Goal: Information Seeking & Learning: Learn about a topic

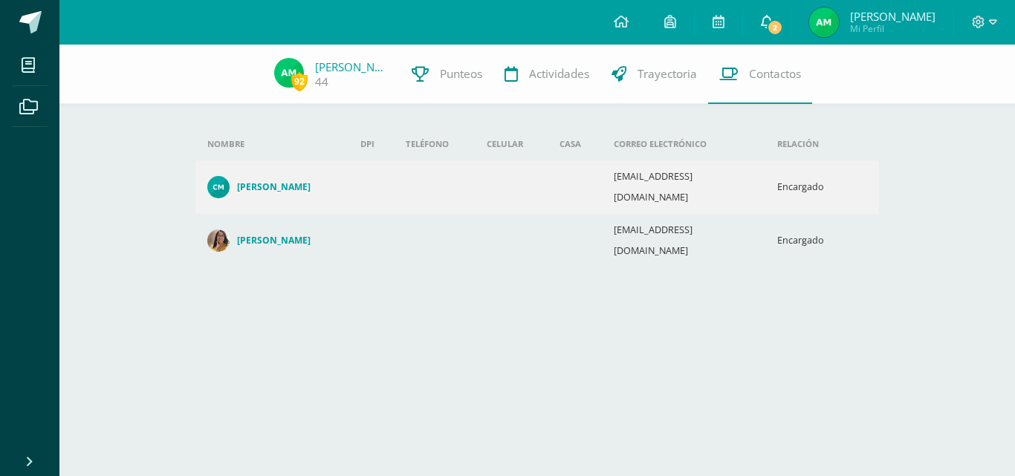
click at [783, 22] on span "2" at bounding box center [775, 27] width 16 height 16
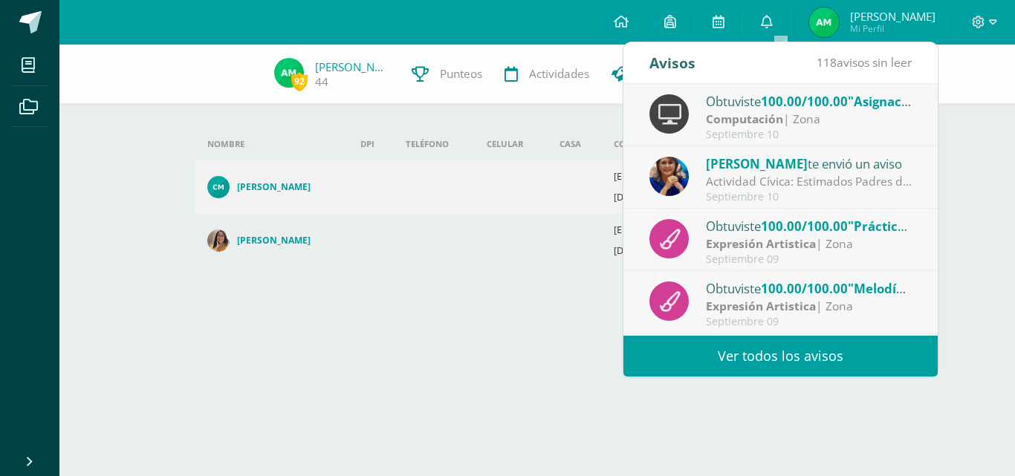
click at [780, 181] on div "Actividad Cívica: Estimados Padres de Familia: Deseamos que la paz y amor de la…" at bounding box center [809, 181] width 207 height 17
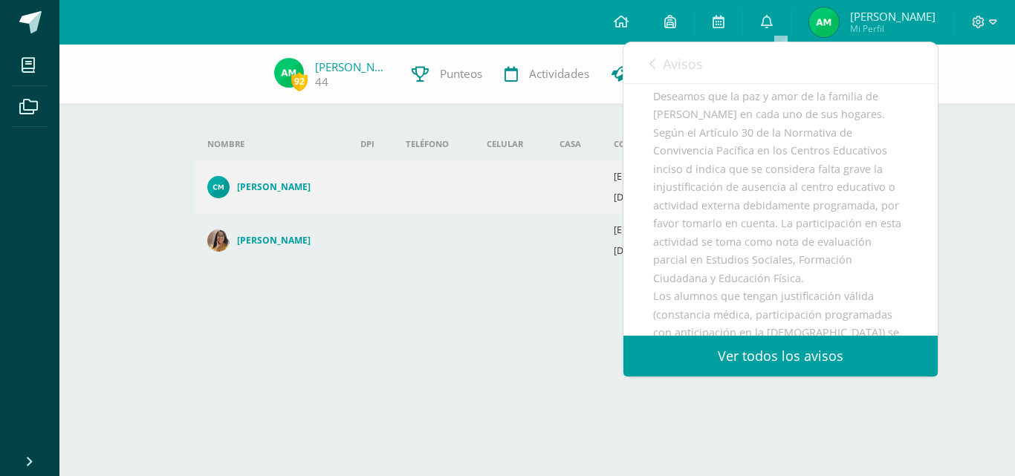
scroll to position [74, 0]
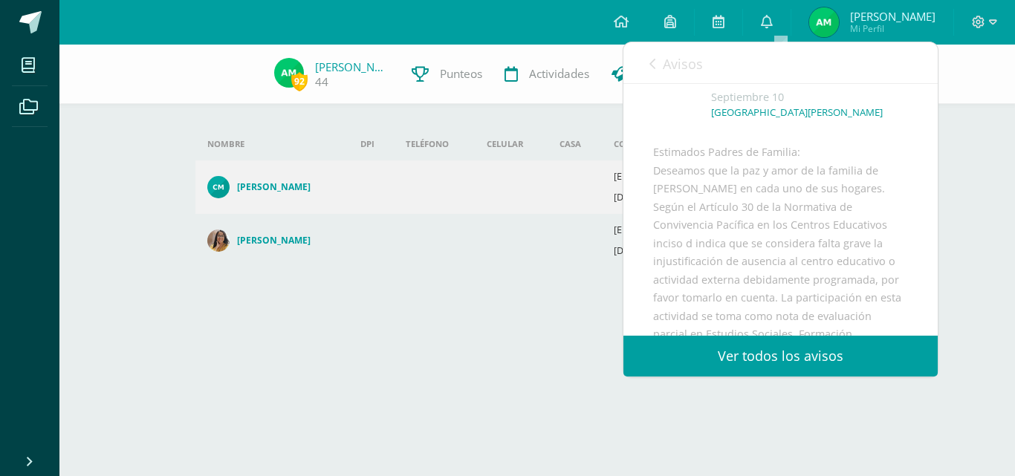
click at [475, 323] on html "Mis cursos Archivos Cerrar panel Caligrafía Quinto Primaria "A" Ciencias Social…" at bounding box center [507, 161] width 1015 height 323
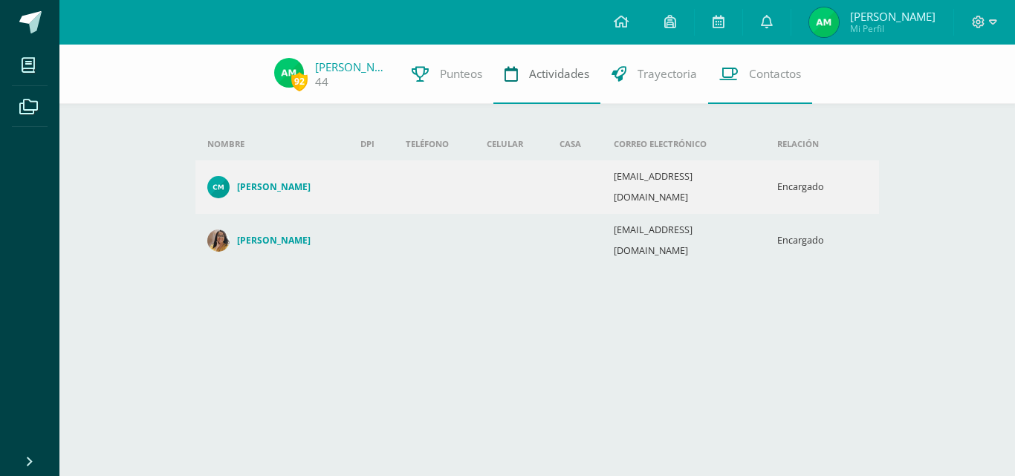
click at [539, 79] on span "Actividades" at bounding box center [559, 74] width 60 height 16
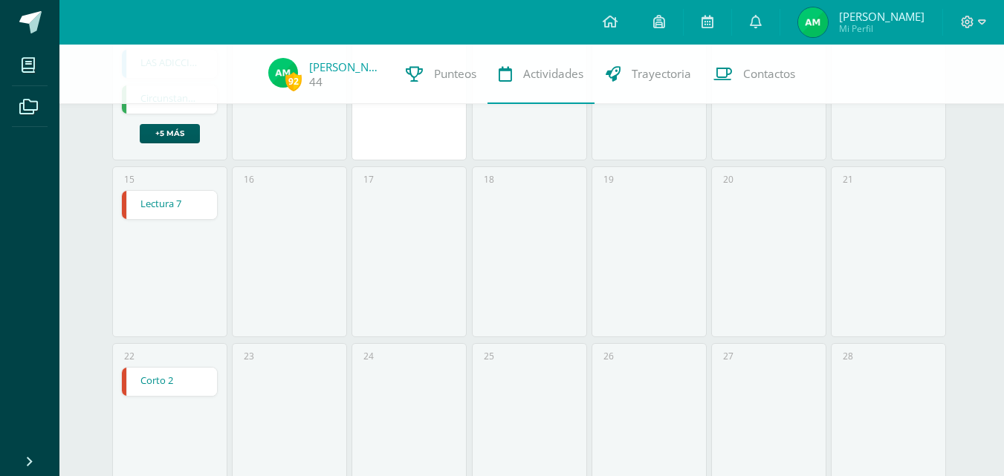
scroll to position [223, 0]
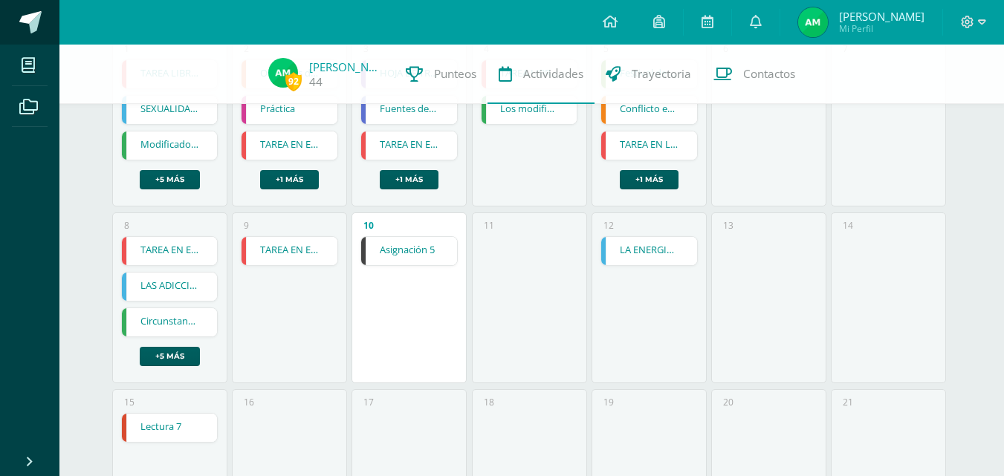
click at [27, 16] on span at bounding box center [30, 22] width 22 height 22
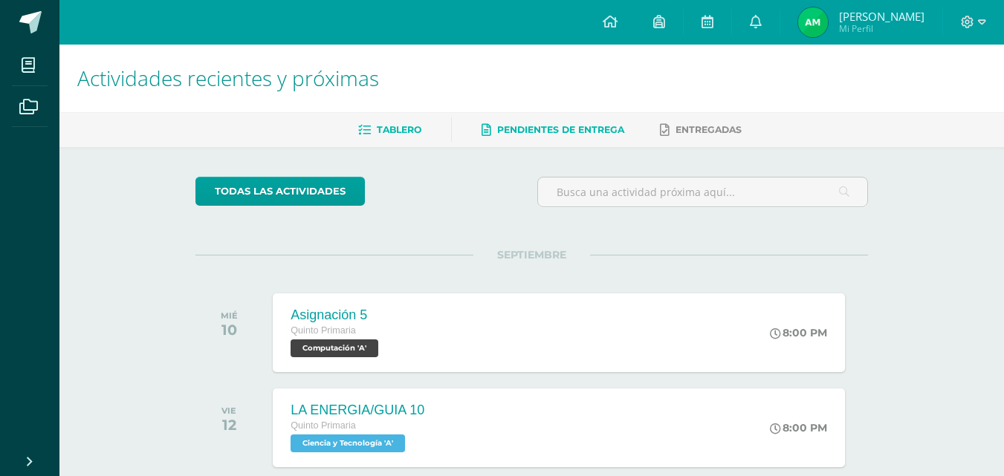
click at [542, 133] on span "Pendientes de entrega" at bounding box center [560, 129] width 127 height 11
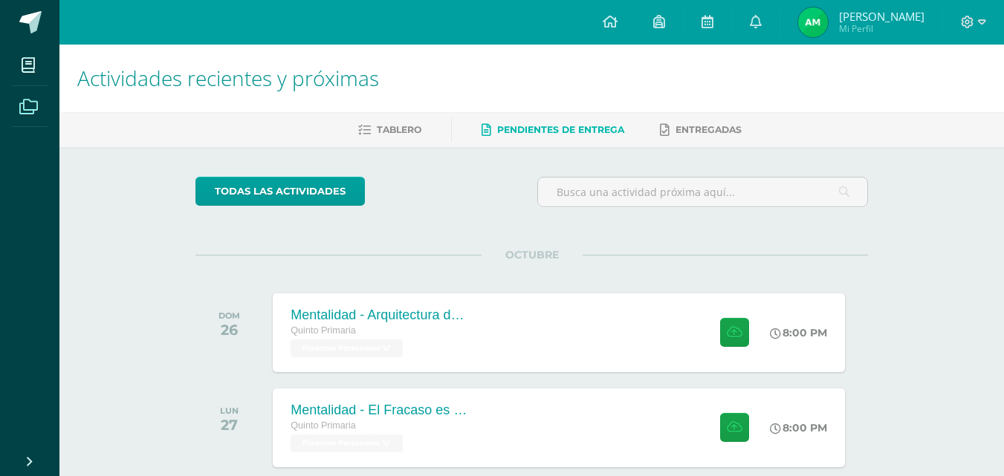
click at [23, 91] on span at bounding box center [28, 105] width 33 height 33
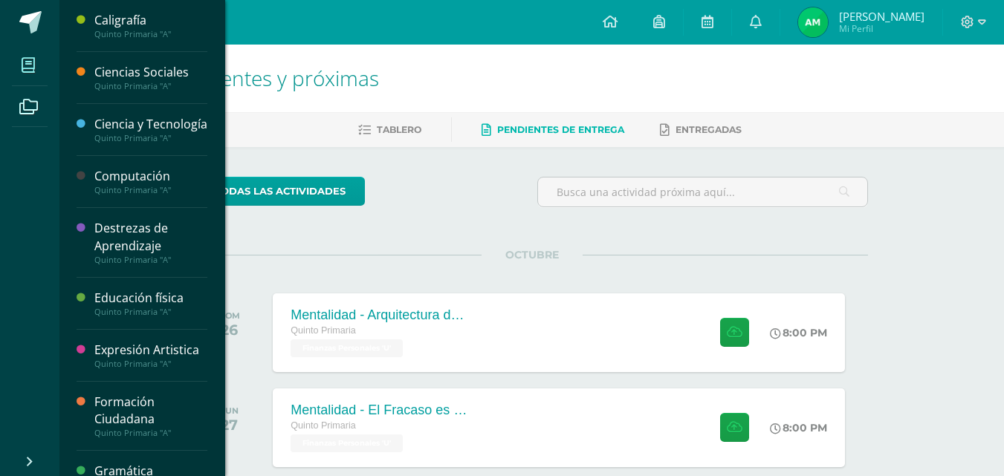
click at [30, 66] on icon at bounding box center [28, 65] width 13 height 15
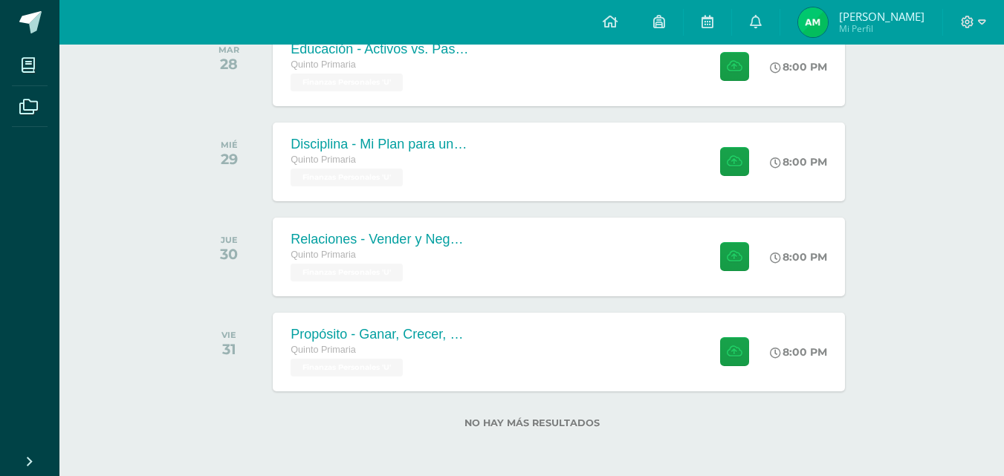
scroll to position [456, 0]
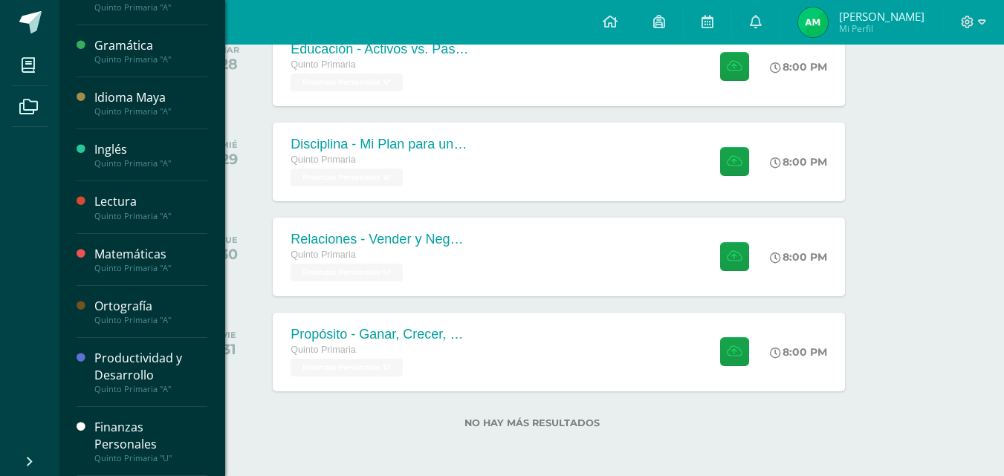
click at [121, 439] on div "Finanzas Personales" at bounding box center [150, 436] width 113 height 34
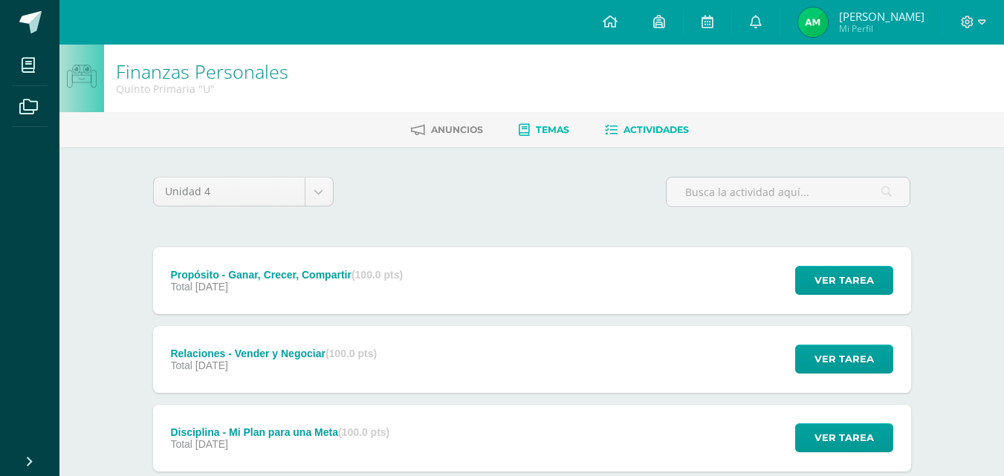
click at [565, 136] on link "Temas" at bounding box center [544, 130] width 51 height 24
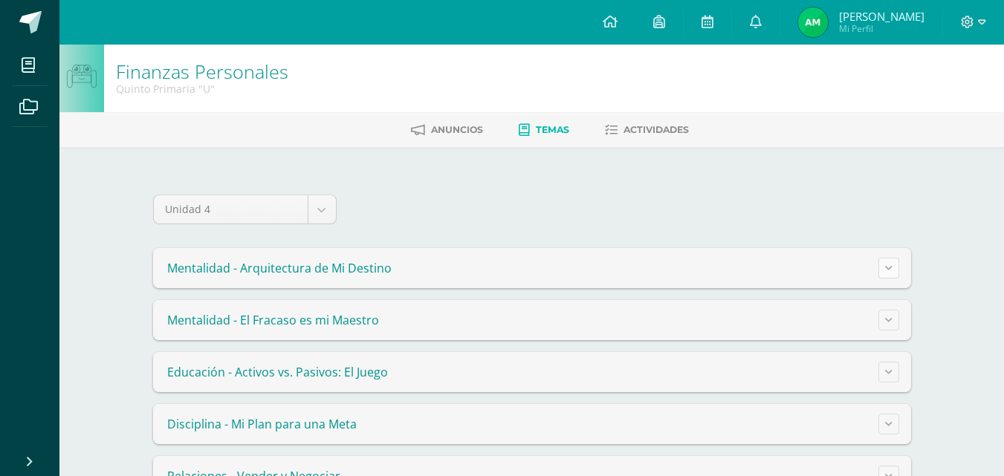
click at [892, 273] on button at bounding box center [888, 268] width 21 height 21
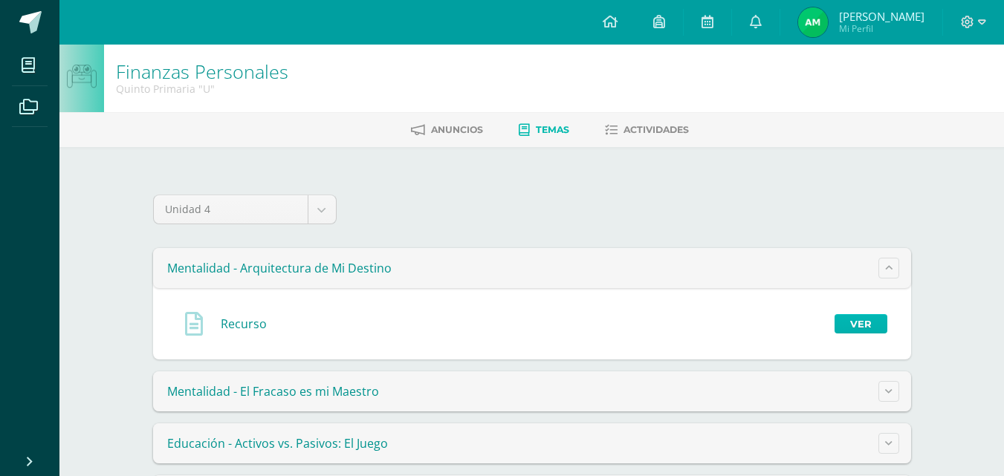
click at [845, 319] on link "Ver" at bounding box center [860, 323] width 53 height 19
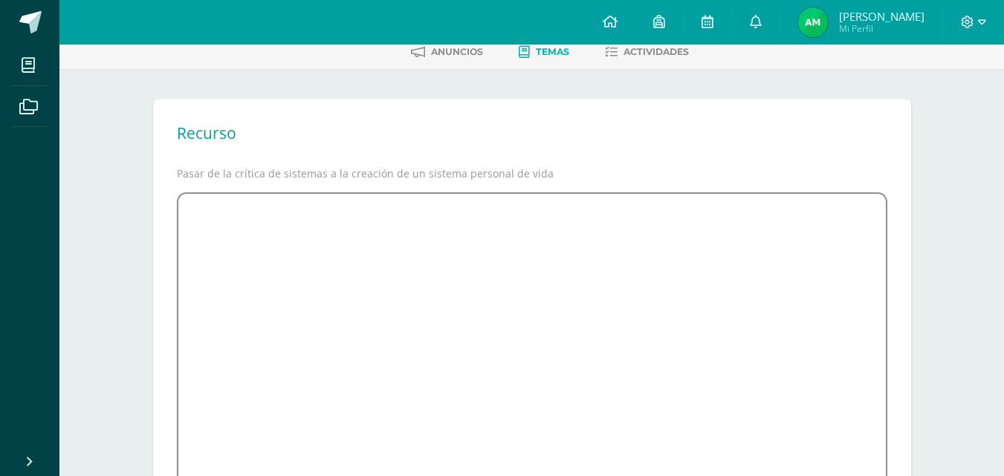
scroll to position [74, 0]
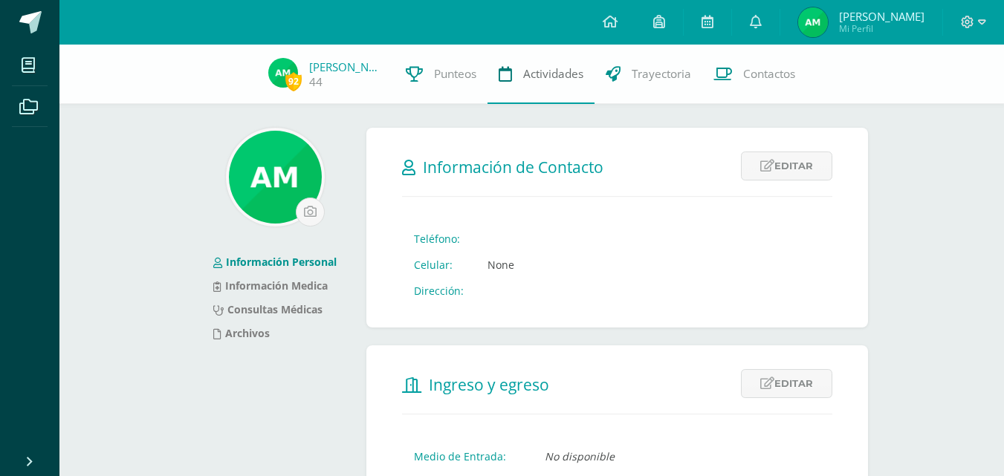
click at [546, 78] on span "Actividades" at bounding box center [553, 74] width 60 height 16
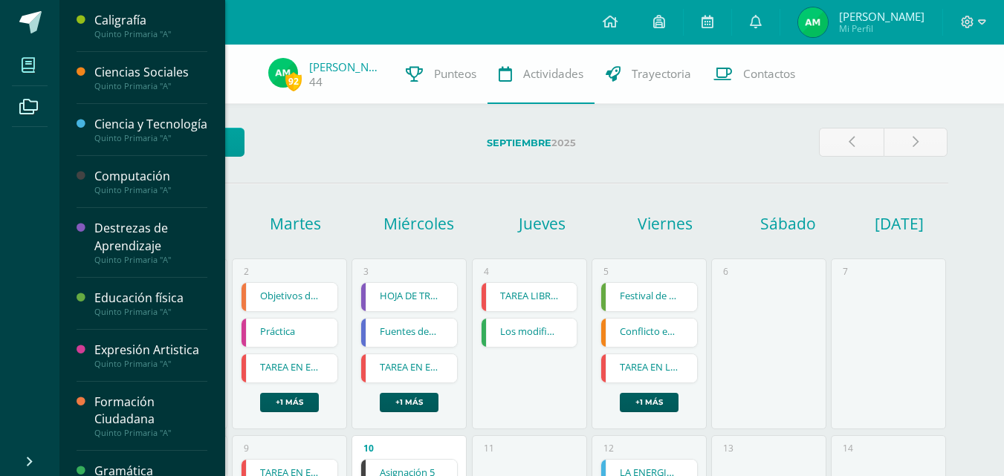
click at [36, 71] on span at bounding box center [28, 64] width 33 height 33
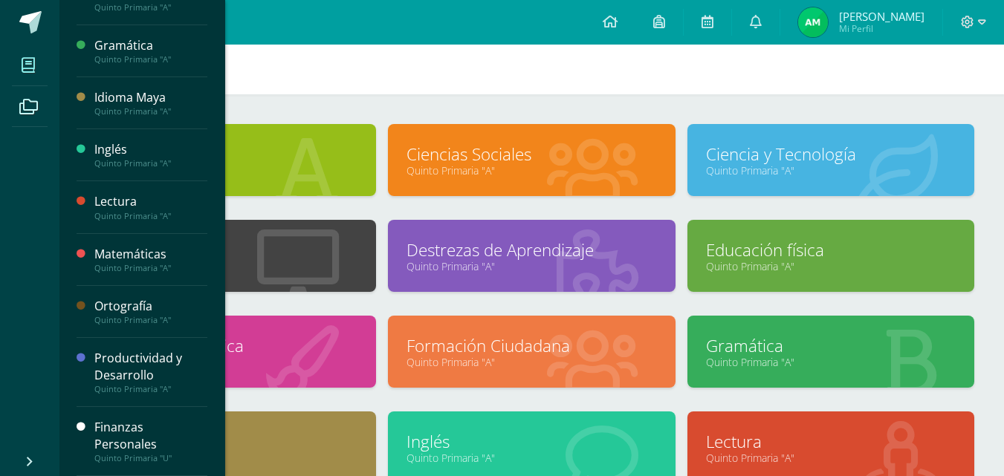
scroll to position [74, 0]
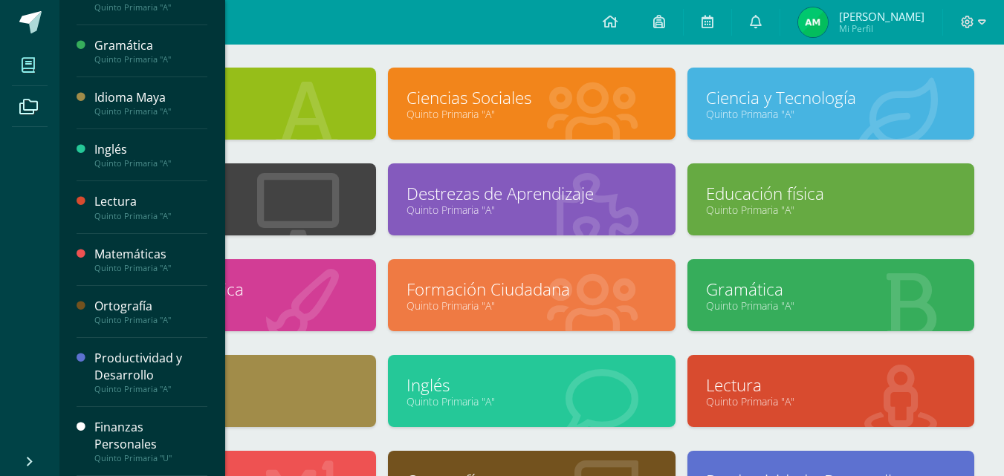
click at [129, 442] on div "Finanzas Personales" at bounding box center [150, 436] width 113 height 34
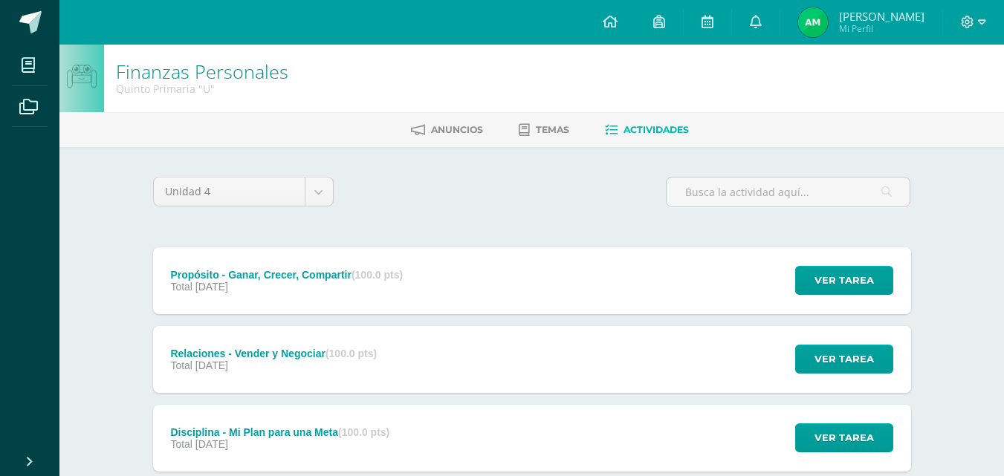
click at [533, 117] on li "Temas" at bounding box center [544, 129] width 51 height 25
click at [533, 123] on link "Temas" at bounding box center [544, 130] width 51 height 24
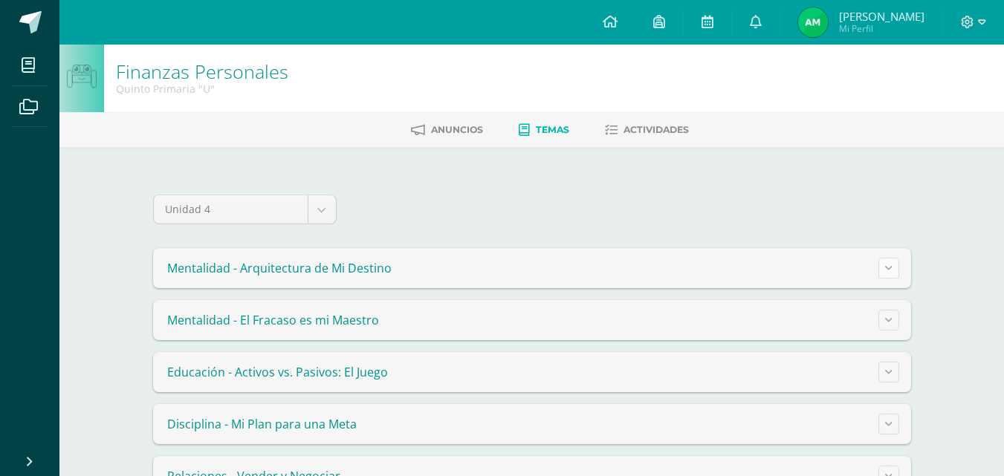
click at [890, 273] on button at bounding box center [888, 268] width 21 height 21
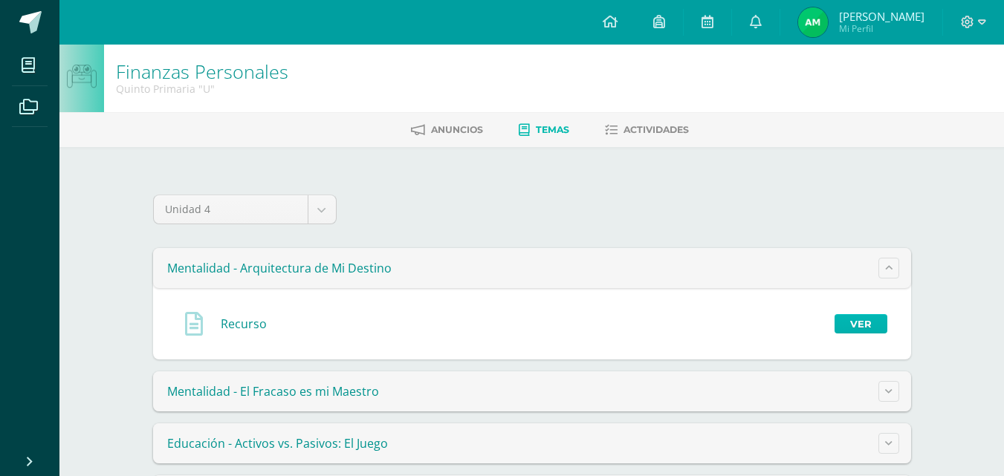
click at [856, 317] on link "Ver" at bounding box center [860, 323] width 53 height 19
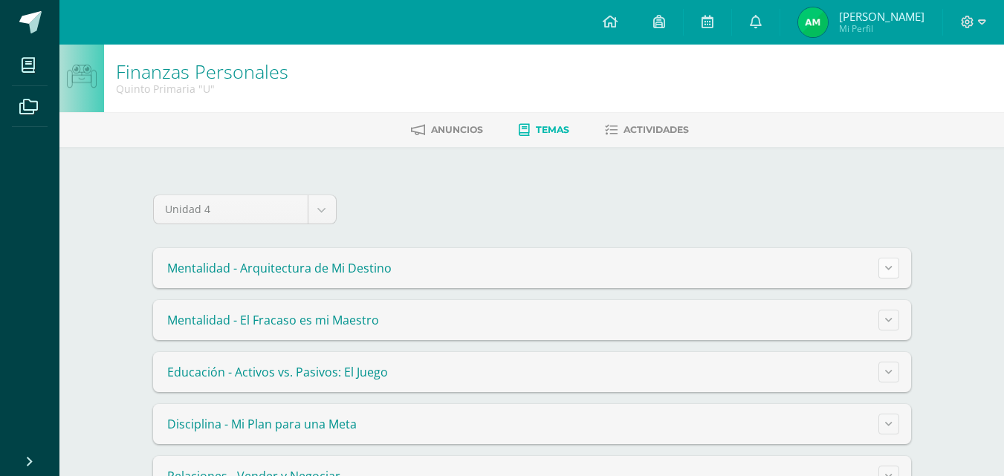
click at [883, 264] on button at bounding box center [888, 268] width 21 height 21
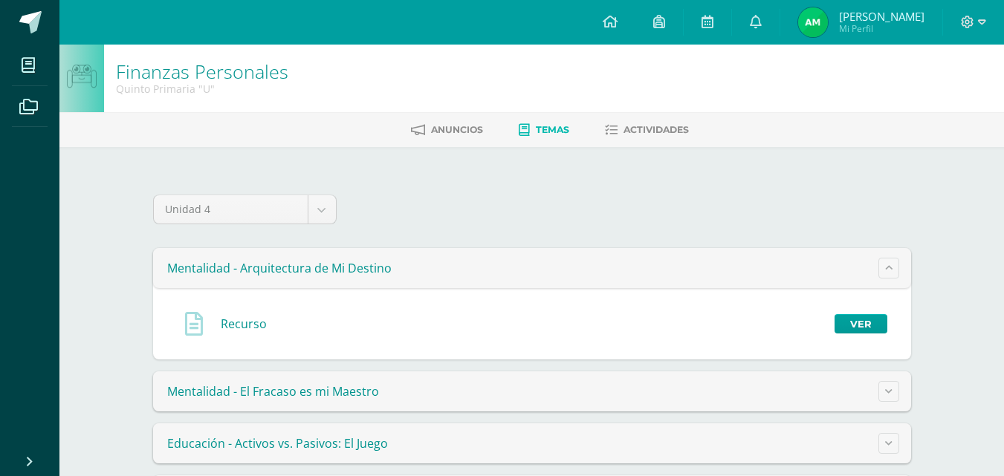
drag, startPoint x: 241, startPoint y: 325, endPoint x: 221, endPoint y: 321, distance: 19.7
click at [221, 321] on span "Recurso" at bounding box center [244, 324] width 46 height 16
